Goal: Information Seeking & Learning: Learn about a topic

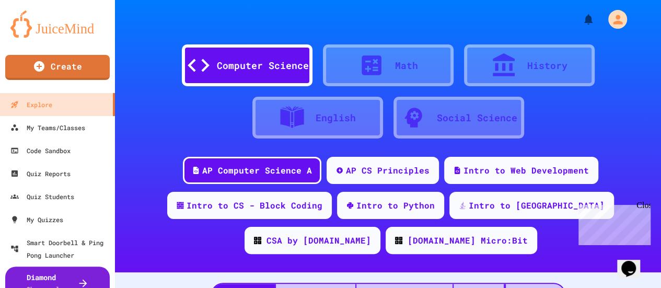
click at [644, 204] on div "Close" at bounding box center [642, 207] width 13 height 13
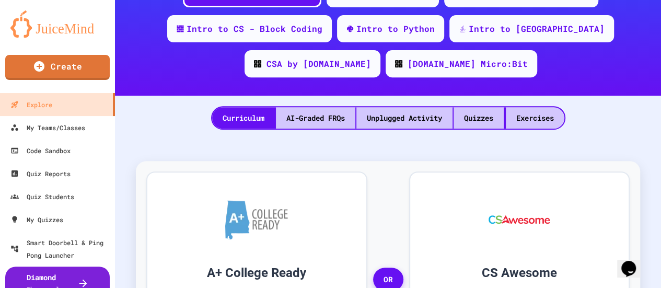
scroll to position [230, 0]
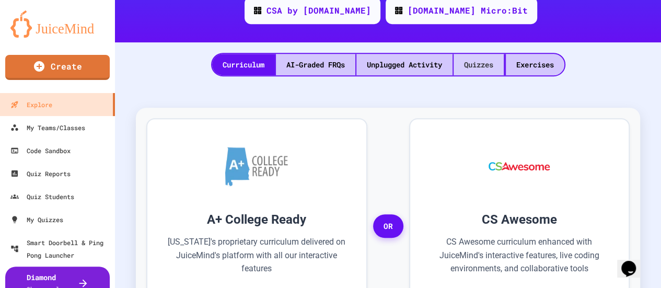
click at [484, 65] on div "Quizzes" at bounding box center [478, 64] width 50 height 21
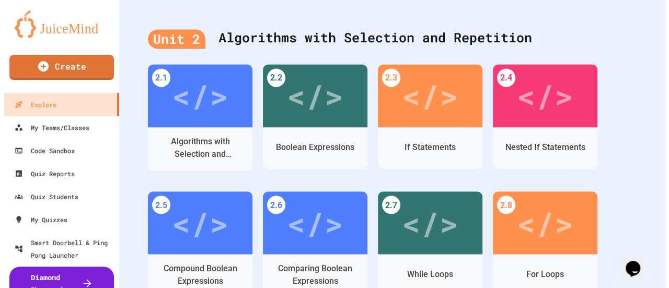
scroll to position [876, 0]
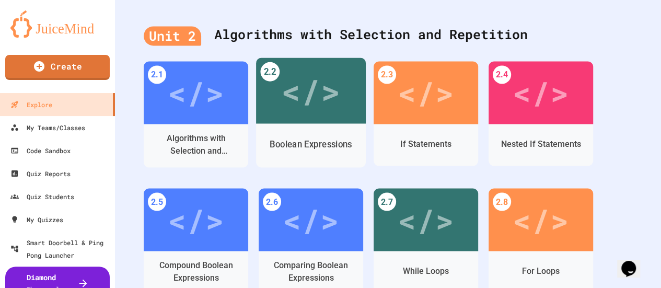
click at [292, 99] on div "</>" at bounding box center [310, 90] width 59 height 49
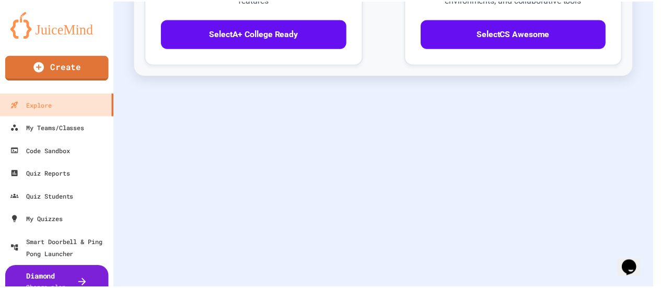
scroll to position [507, 0]
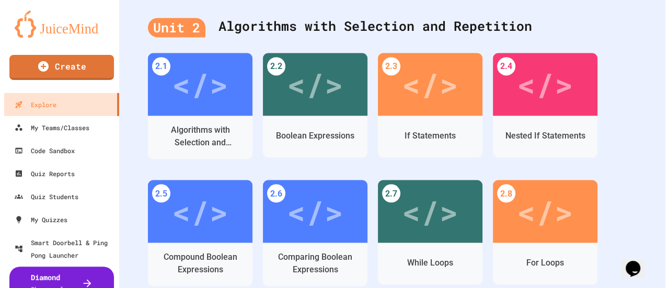
scroll to position [869, 0]
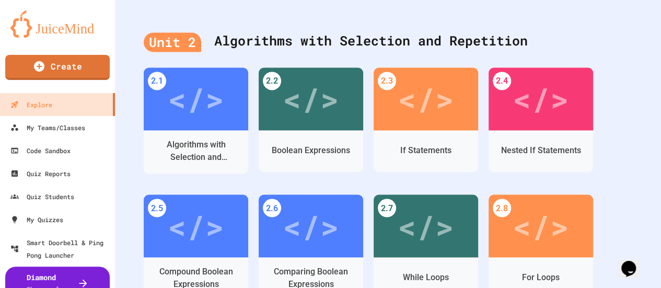
click at [300, 115] on div "</>" at bounding box center [311, 98] width 56 height 47
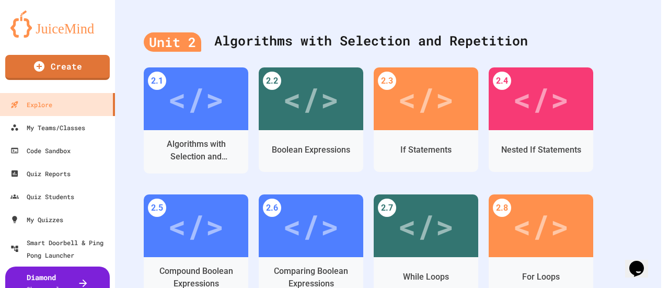
scroll to position [507, 0]
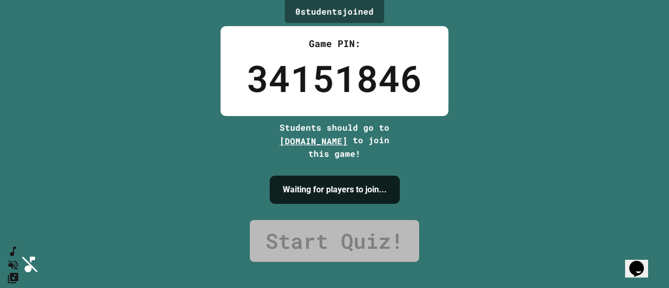
click at [16, 256] on icon "SpeedDial basic example" at bounding box center [13, 251] width 6 height 9
click at [18, 273] on icon "Change Music" at bounding box center [13, 278] width 10 height 10
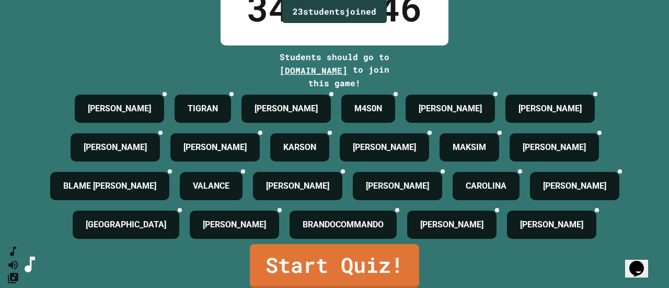
scroll to position [162, 0]
click at [333, 255] on link "Start Quiz!" at bounding box center [334, 266] width 169 height 44
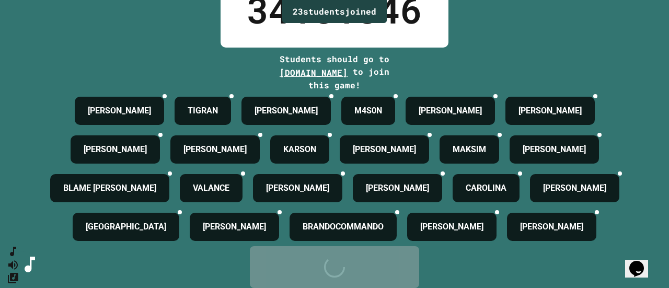
scroll to position [0, 0]
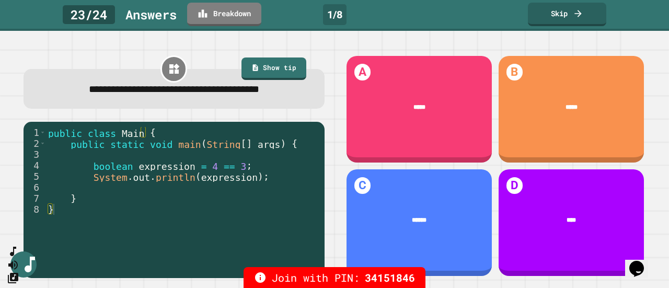
click at [560, 13] on link "Skip" at bounding box center [567, 15] width 78 height 24
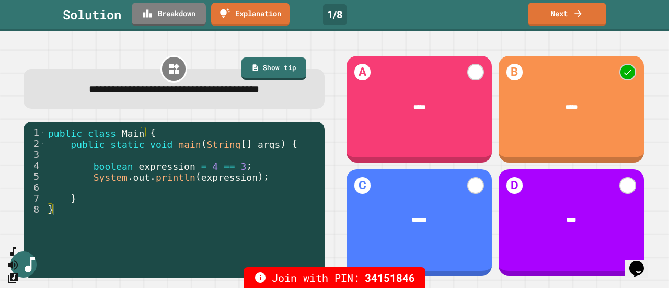
click at [572, 18] on link "Next" at bounding box center [567, 15] width 78 height 24
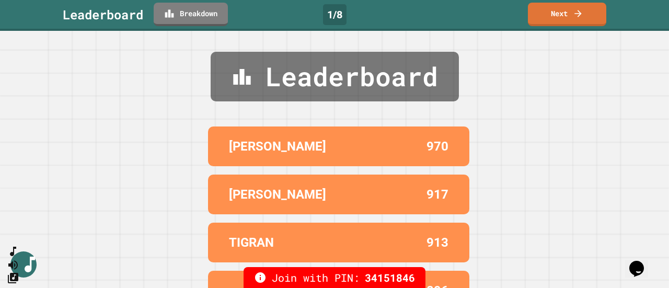
click at [562, 16] on link "Next" at bounding box center [567, 15] width 78 height 24
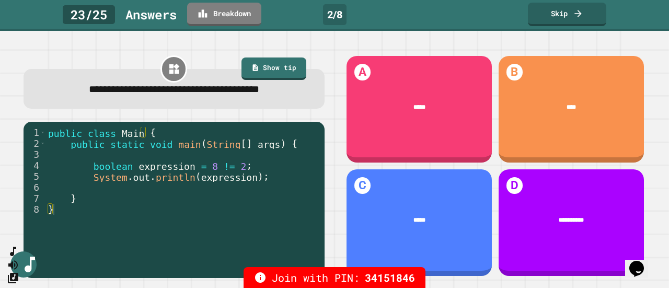
click at [285, 70] on link "Show tip" at bounding box center [273, 68] width 65 height 23
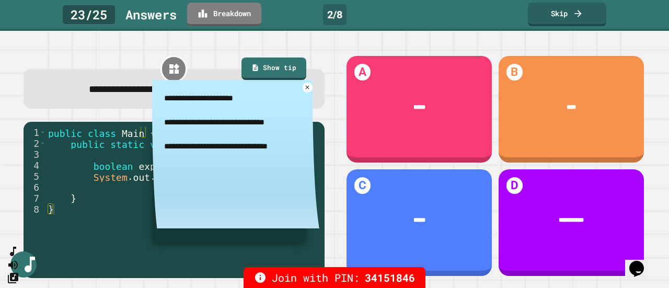
click at [282, 66] on link "Show tip" at bounding box center [273, 68] width 65 height 23
click at [306, 88] on icon at bounding box center [308, 87] width 4 height 4
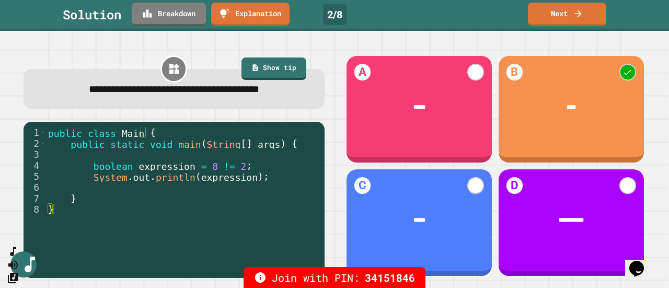
click at [581, 16] on icon at bounding box center [578, 13] width 10 height 10
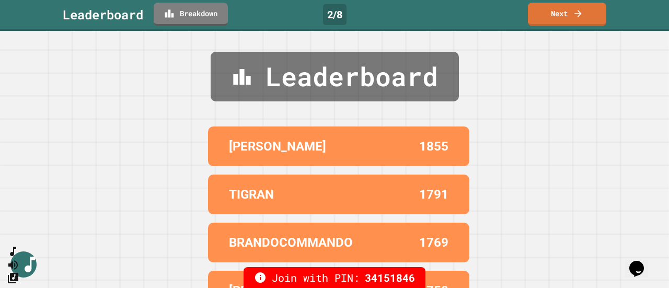
click at [561, 15] on link "Next" at bounding box center [567, 15] width 78 height 24
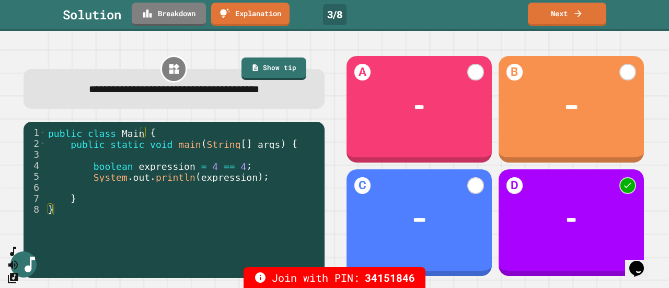
click at [563, 16] on link "Next" at bounding box center [567, 15] width 78 height 24
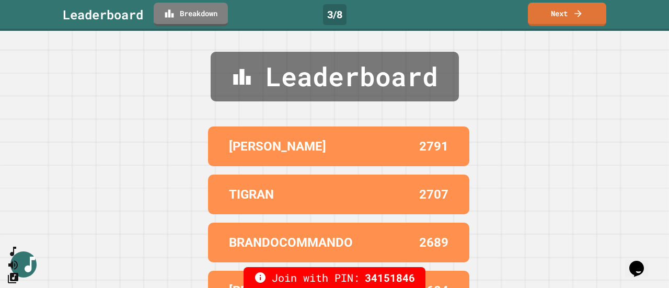
click at [570, 14] on link "Next" at bounding box center [567, 15] width 78 height 24
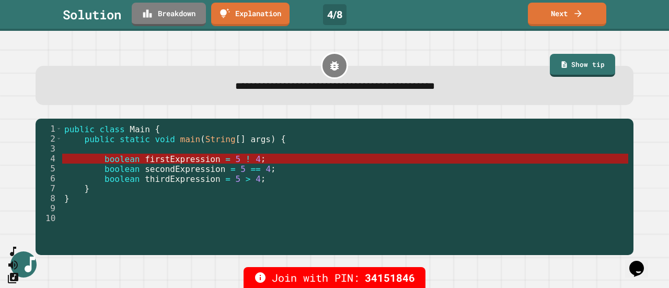
click at [569, 66] on link "Show tip" at bounding box center [582, 65] width 65 height 23
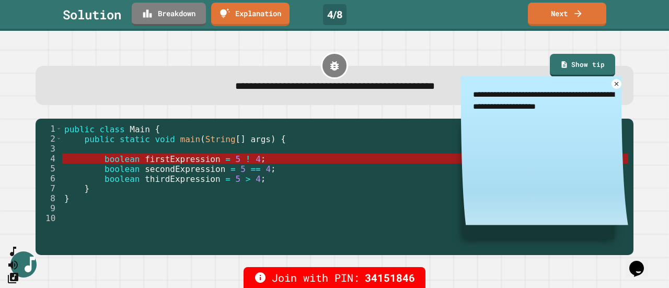
click at [566, 66] on link "Show tip" at bounding box center [582, 65] width 65 height 23
click at [613, 86] on icon at bounding box center [616, 83] width 7 height 7
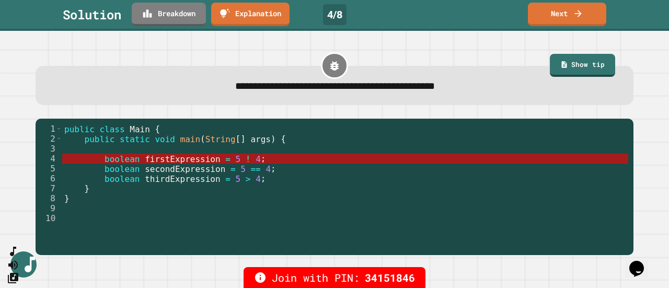
click at [567, 16] on link "Next" at bounding box center [567, 15] width 78 height 24
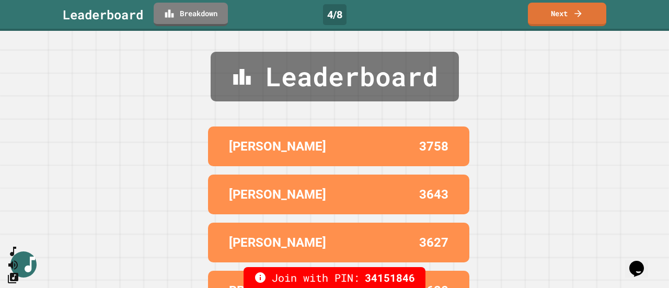
click at [569, 15] on link "Next" at bounding box center [567, 15] width 78 height 24
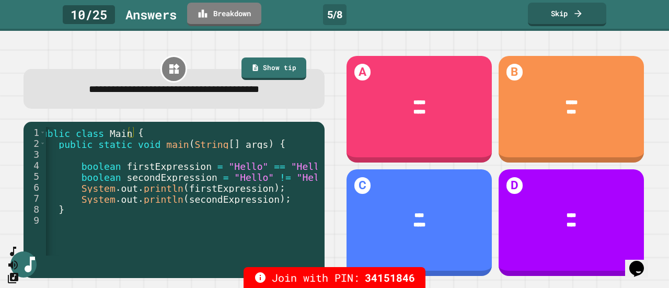
scroll to position [0, 18]
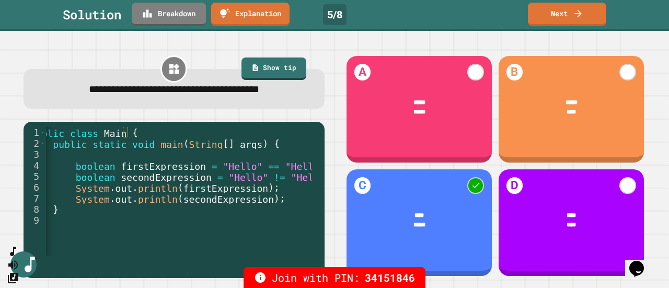
click at [561, 15] on link "Next" at bounding box center [567, 15] width 78 height 24
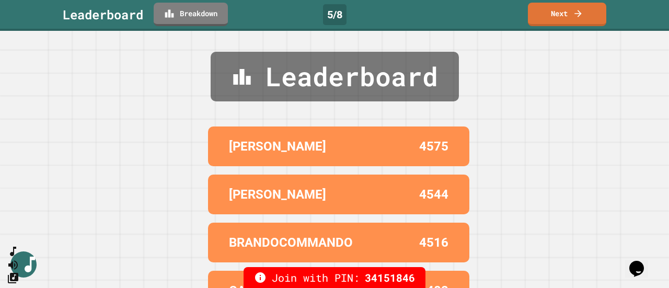
click at [561, 14] on link "Next" at bounding box center [567, 15] width 78 height 24
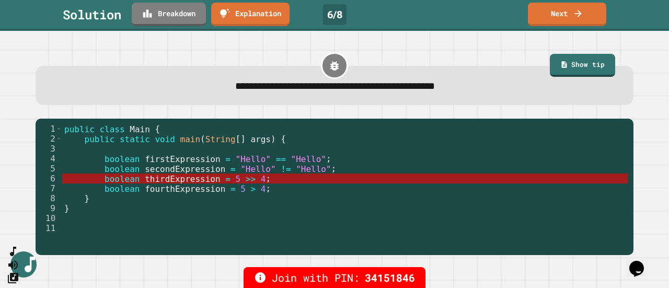
click at [569, 15] on link "Next" at bounding box center [567, 15] width 78 height 24
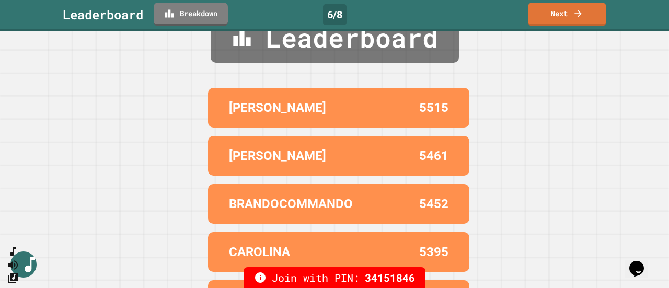
scroll to position [83, 0]
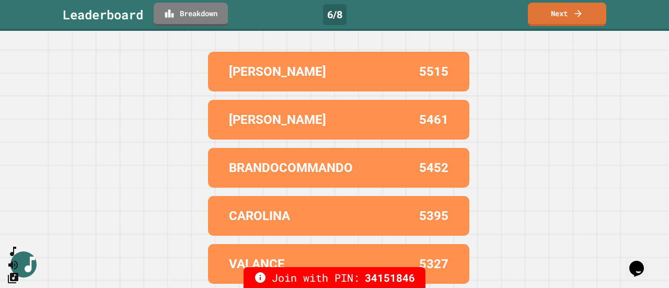
click at [573, 14] on icon at bounding box center [578, 13] width 10 height 10
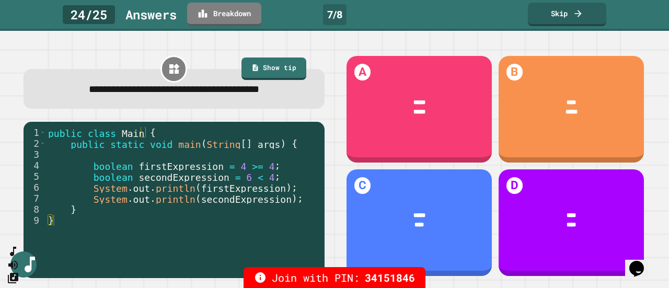
click at [561, 15] on link "Skip" at bounding box center [567, 15] width 78 height 24
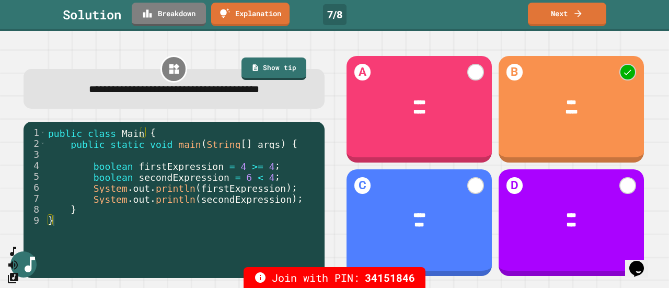
click at [566, 16] on link "Next" at bounding box center [567, 15] width 78 height 24
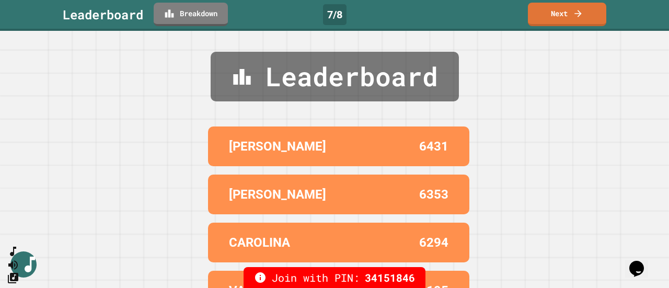
click at [569, 17] on link "Next" at bounding box center [567, 15] width 78 height 24
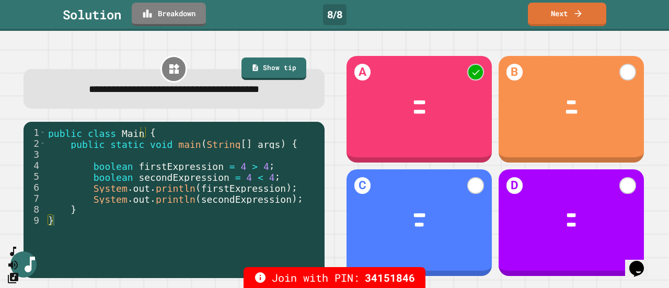
click at [564, 15] on link "Next" at bounding box center [567, 15] width 78 height 24
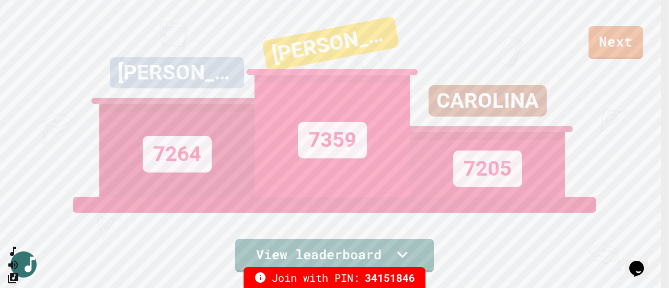
click at [611, 43] on link "Next" at bounding box center [615, 42] width 54 height 33
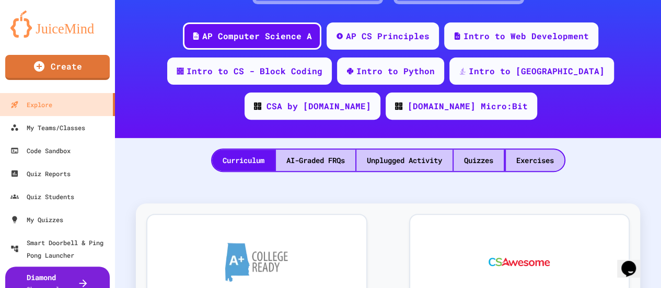
scroll to position [138, 0]
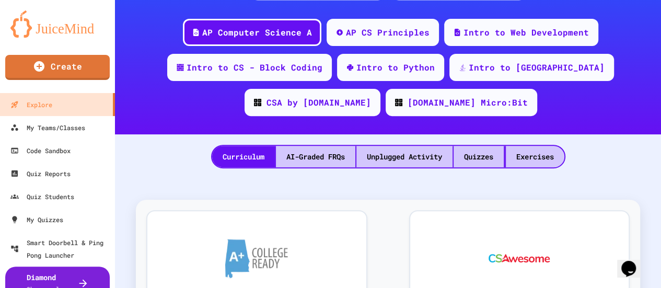
click at [474, 157] on div "Quizzes" at bounding box center [478, 156] width 50 height 21
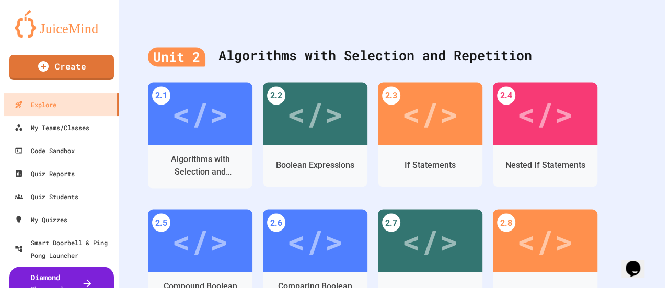
scroll to position [852, 0]
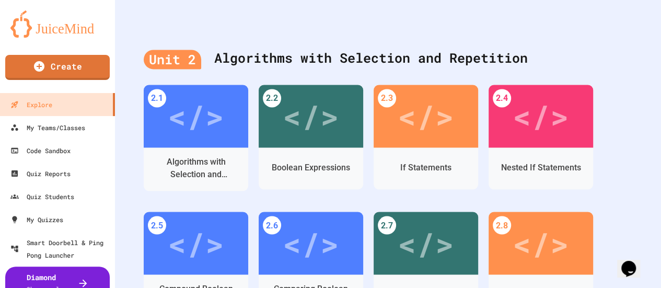
click at [304, 122] on div "</>" at bounding box center [311, 115] width 56 height 47
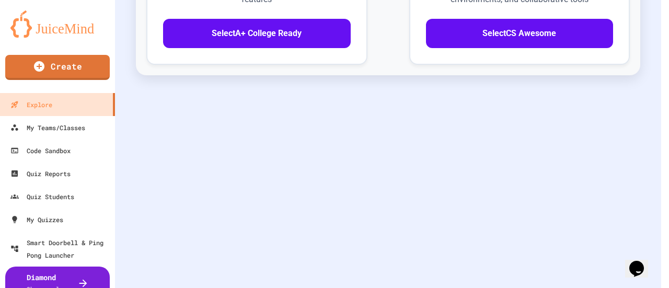
scroll to position [10, 0]
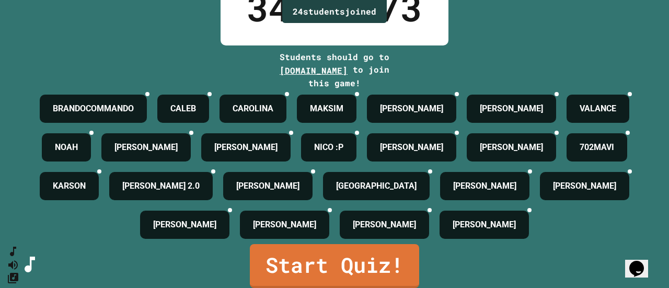
scroll to position [164, 0]
click at [353, 253] on link "Start Quiz!" at bounding box center [334, 266] width 169 height 44
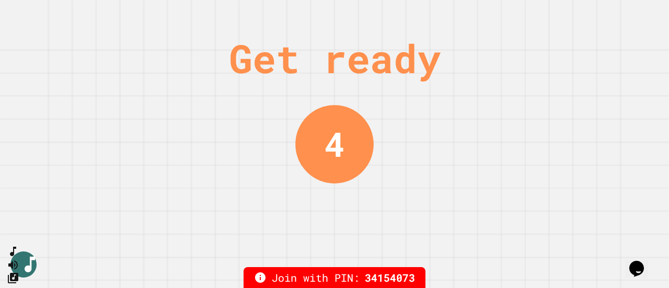
scroll to position [0, 0]
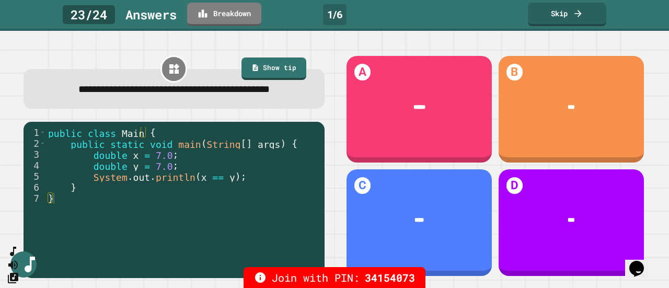
click at [562, 14] on link "Skip" at bounding box center [567, 15] width 78 height 24
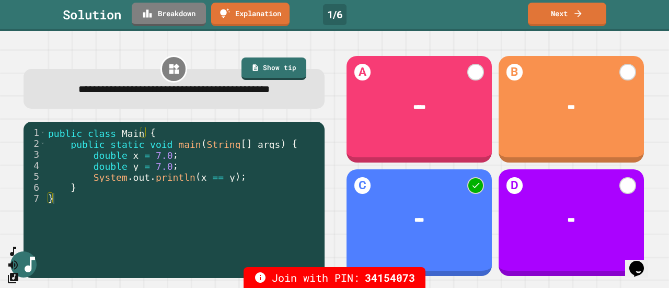
click at [557, 19] on link "Next" at bounding box center [567, 15] width 78 height 24
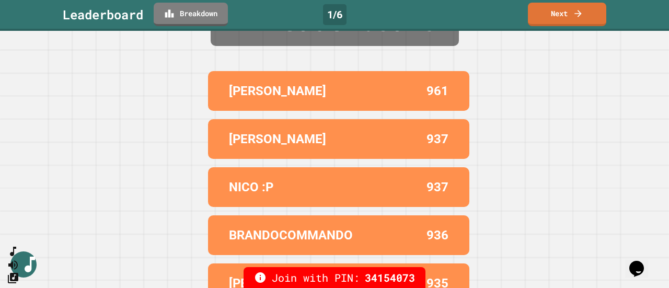
scroll to position [83, 0]
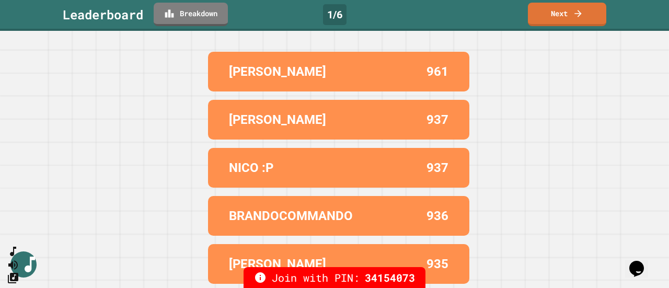
click at [569, 15] on link "Next" at bounding box center [567, 15] width 78 height 24
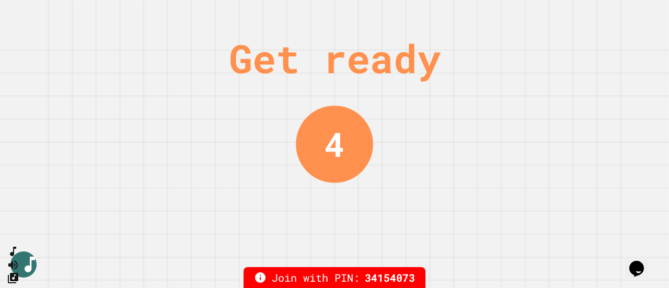
scroll to position [0, 0]
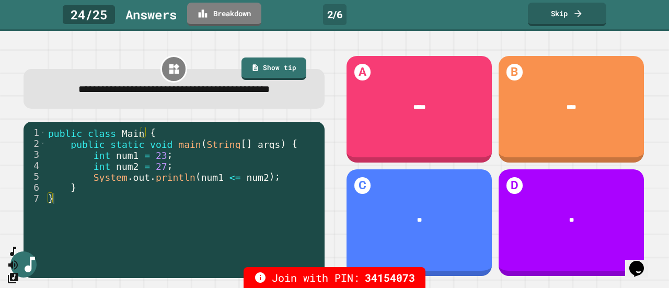
click at [562, 13] on link "Skip" at bounding box center [567, 15] width 78 height 24
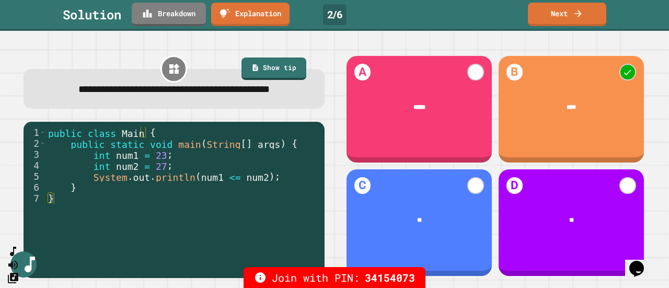
click at [561, 13] on link "Next" at bounding box center [567, 15] width 78 height 24
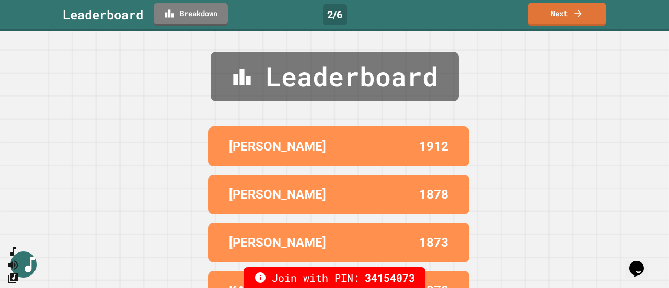
click at [566, 14] on link "Next" at bounding box center [567, 15] width 78 height 24
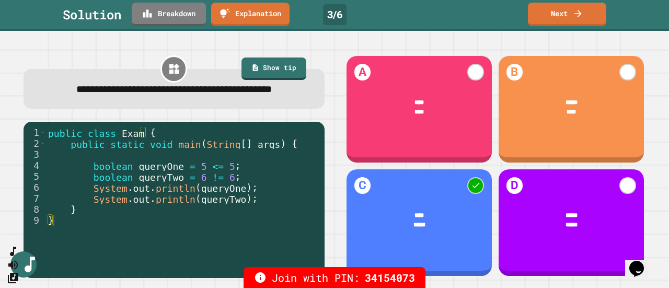
click at [569, 12] on link "Next" at bounding box center [567, 15] width 78 height 24
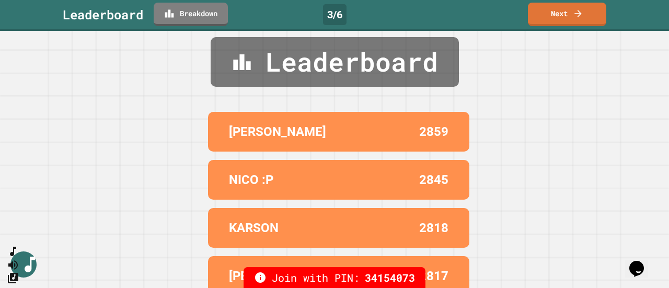
scroll to position [83, 0]
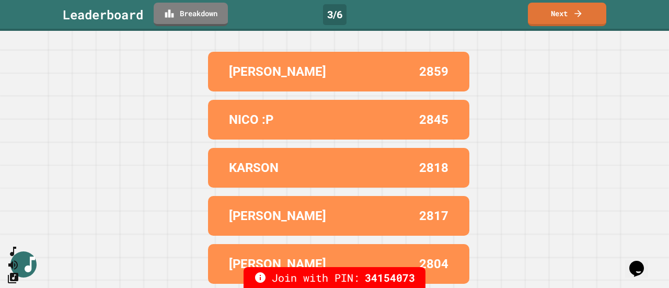
click at [563, 15] on link "Next" at bounding box center [567, 15] width 78 height 24
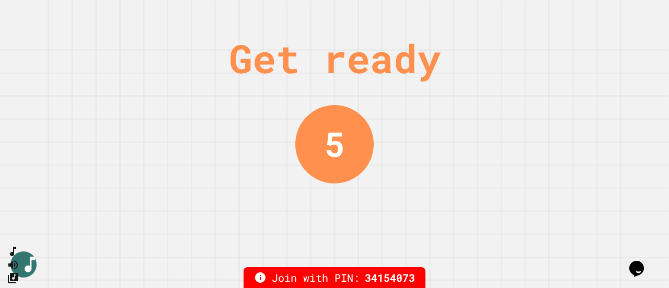
scroll to position [0, 0]
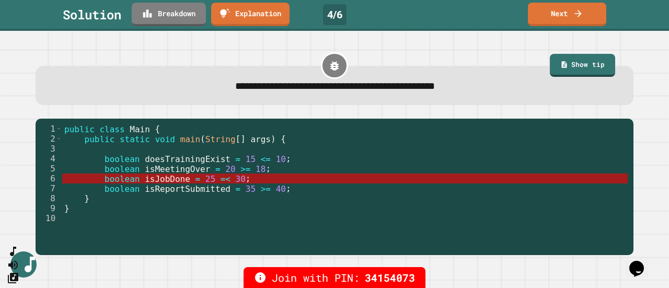
click at [567, 63] on link "Show tip" at bounding box center [582, 65] width 65 height 23
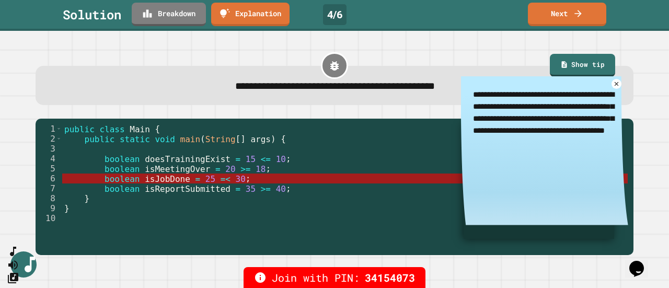
click at [614, 85] on icon at bounding box center [616, 84] width 4 height 4
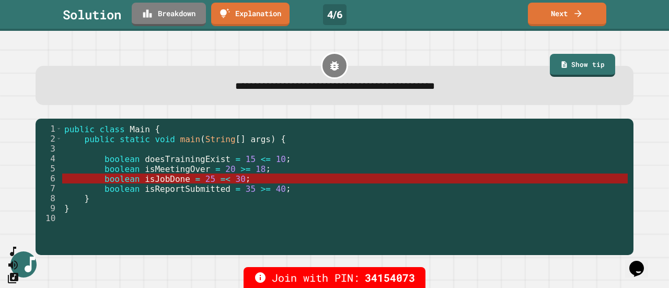
click at [567, 15] on link "Next" at bounding box center [567, 15] width 78 height 24
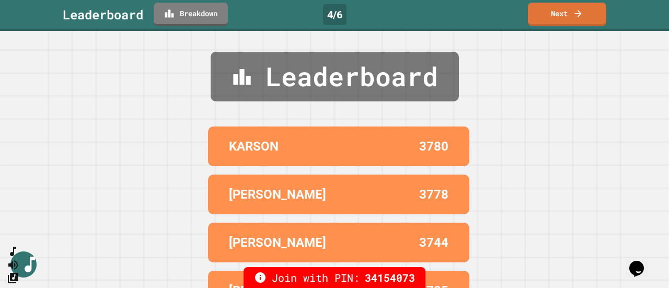
click at [568, 13] on link "Next" at bounding box center [567, 15] width 78 height 24
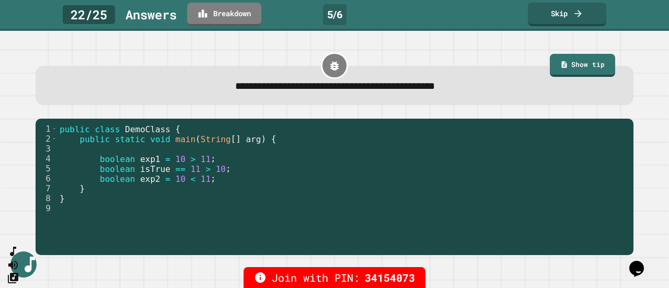
click at [575, 67] on link "Show tip" at bounding box center [582, 65] width 65 height 23
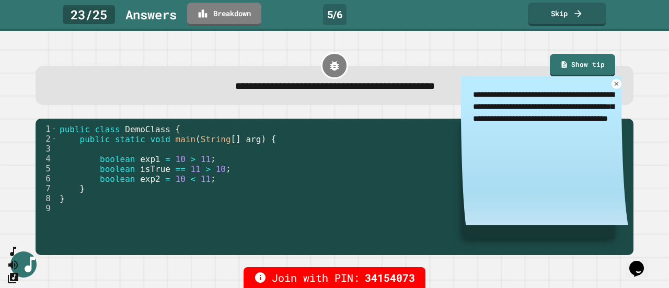
click at [613, 86] on icon at bounding box center [616, 83] width 7 height 7
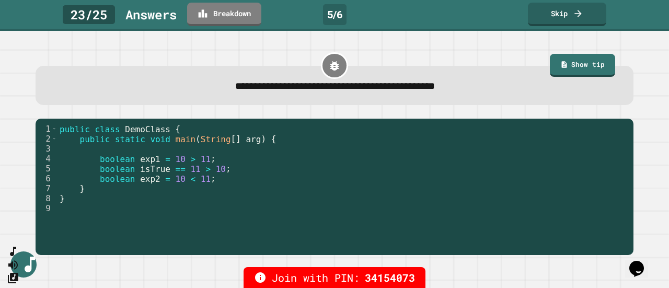
click at [573, 17] on icon at bounding box center [578, 13] width 10 height 10
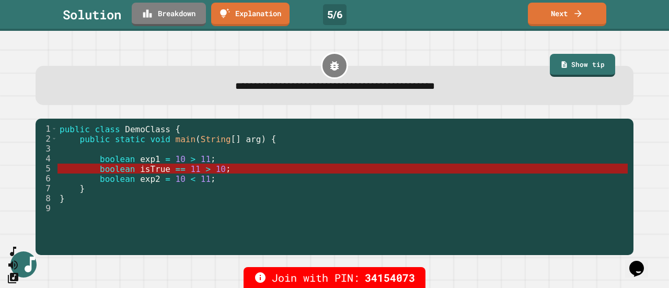
click at [577, 16] on icon at bounding box center [578, 13] width 10 height 10
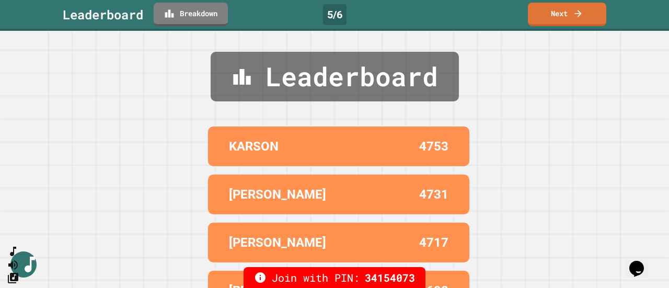
click at [570, 13] on link "Next" at bounding box center [567, 15] width 78 height 24
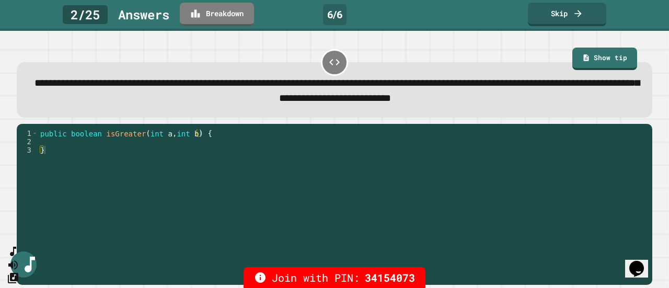
click at [599, 55] on link "Show tip" at bounding box center [604, 59] width 65 height 23
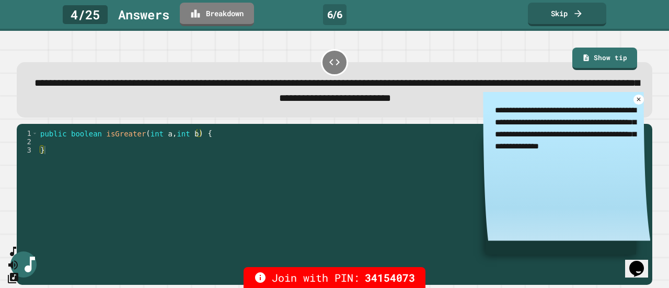
click at [636, 101] on icon at bounding box center [638, 100] width 4 height 4
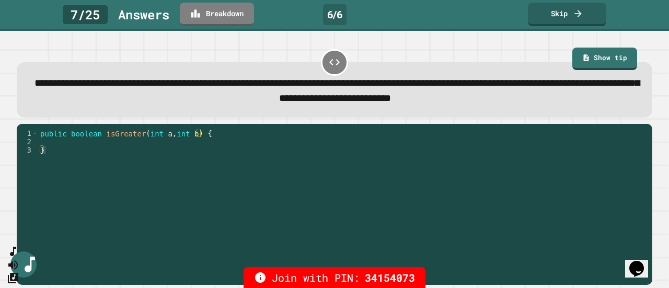
click at [603, 60] on link "Show tip" at bounding box center [604, 59] width 65 height 23
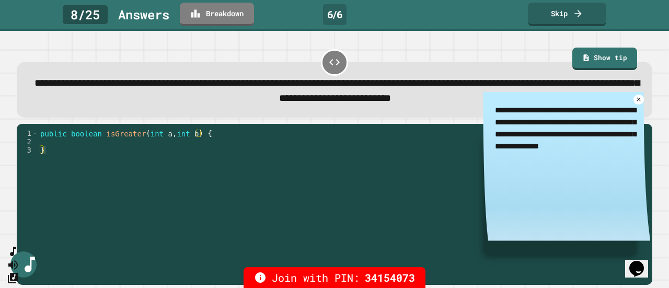
click at [636, 101] on icon at bounding box center [638, 100] width 4 height 4
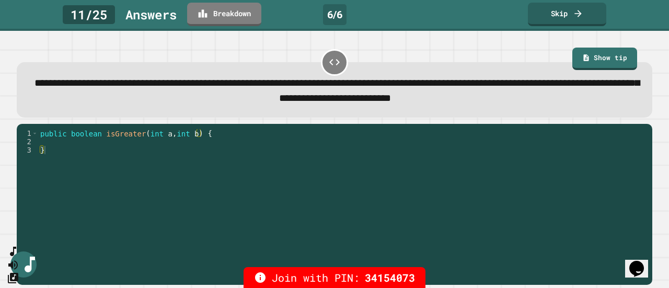
click at [578, 15] on icon at bounding box center [578, 13] width 10 height 10
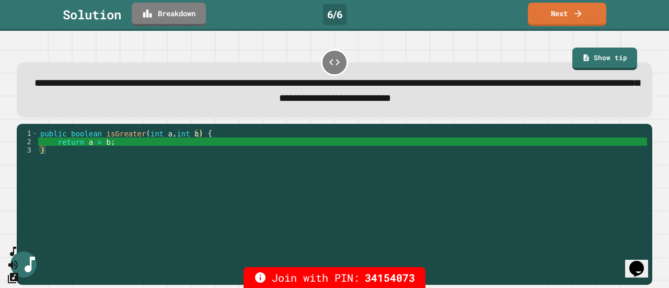
click at [567, 13] on link "Next" at bounding box center [567, 15] width 78 height 24
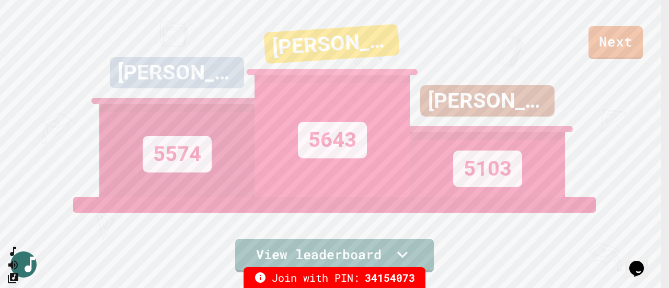
click at [616, 48] on link "Next" at bounding box center [615, 42] width 54 height 33
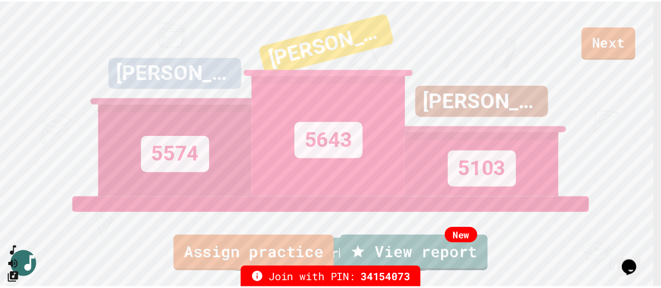
scroll to position [4, 0]
